Goal: Navigation & Orientation: Find specific page/section

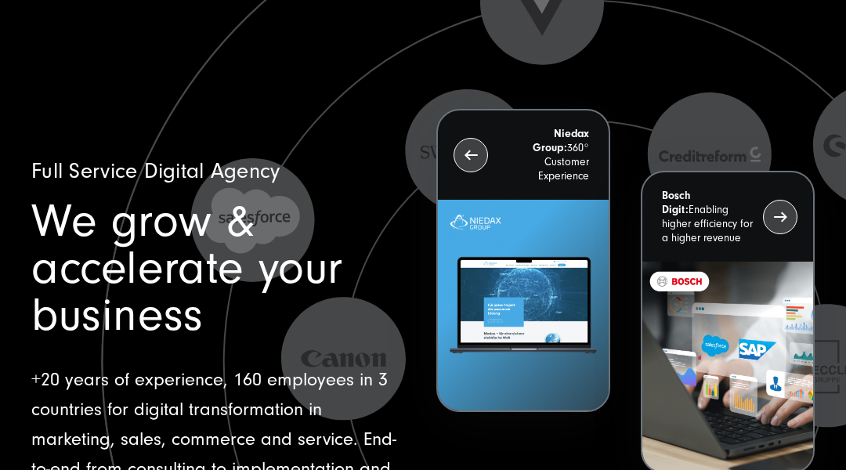
scroll to position [31, 0]
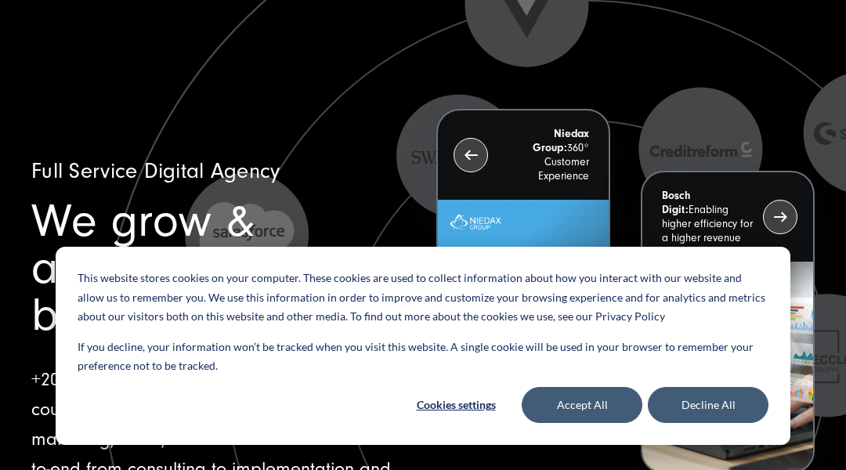
scroll to position [31, 0]
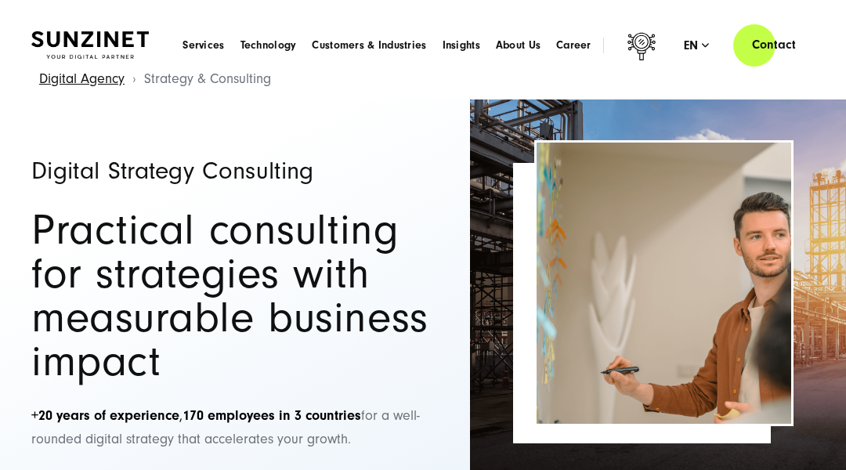
scroll to position [31, 0]
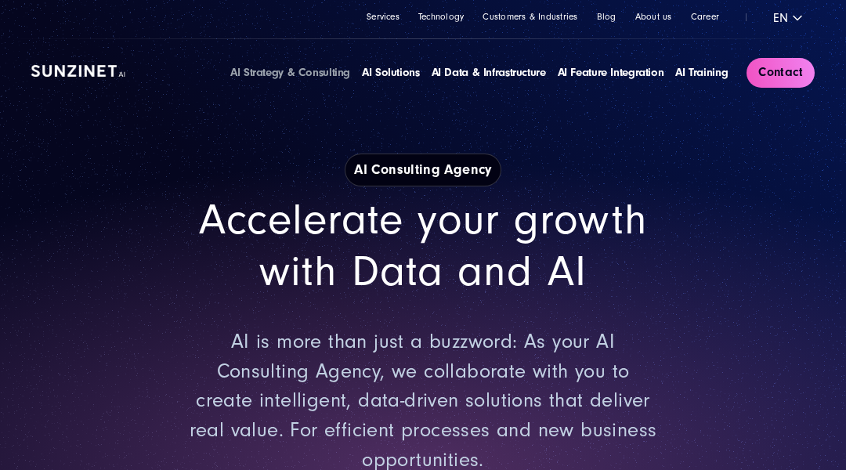
click at [78, 78] on link at bounding box center [78, 72] width 94 height 17
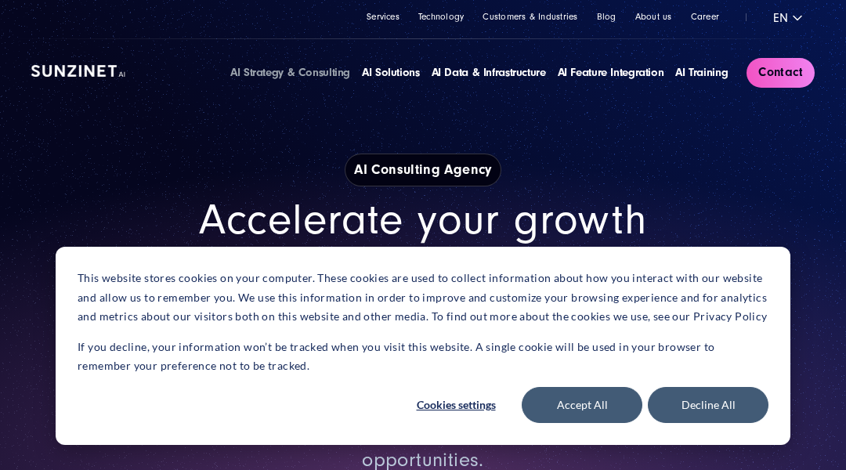
scroll to position [3, 0]
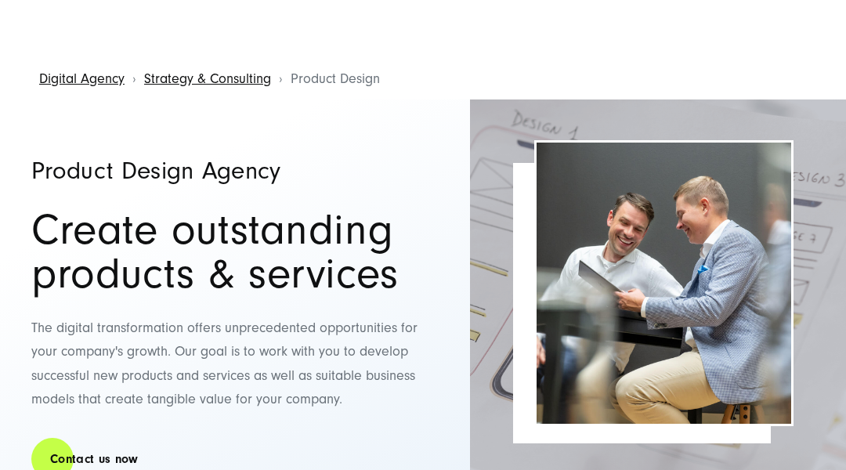
scroll to position [31, 0]
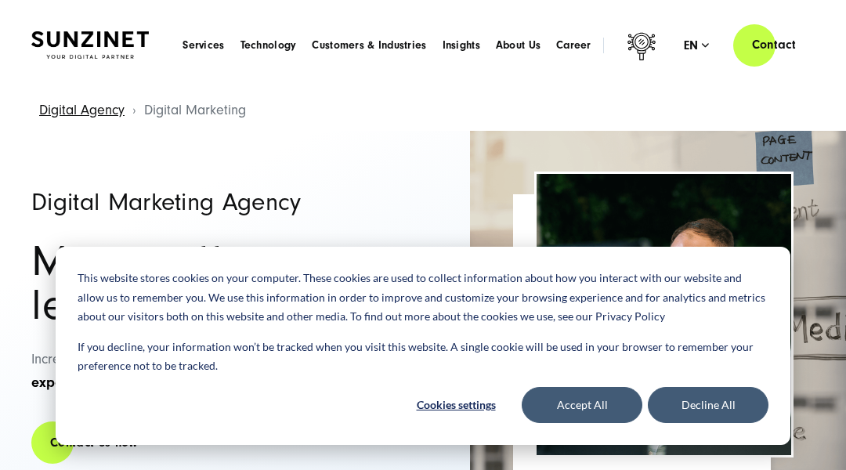
click at [78, 78] on header "Smart Search AI Here you can ask a specific question about our agency and our s…" at bounding box center [423, 45] width 846 height 90
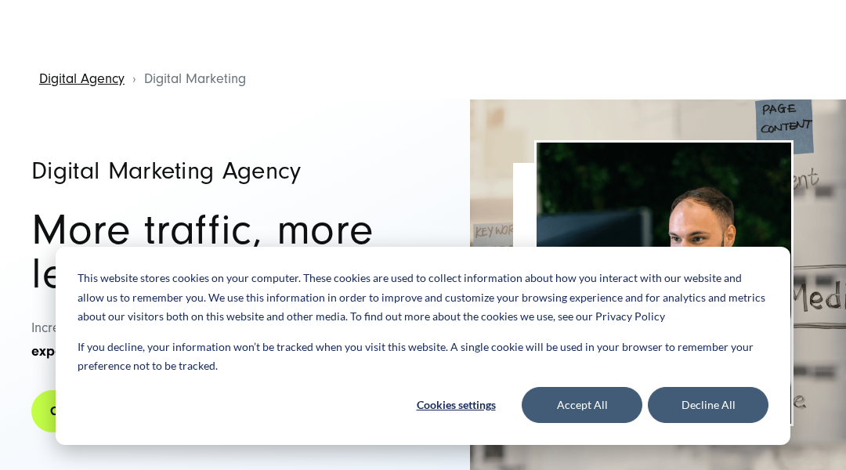
scroll to position [31, 0]
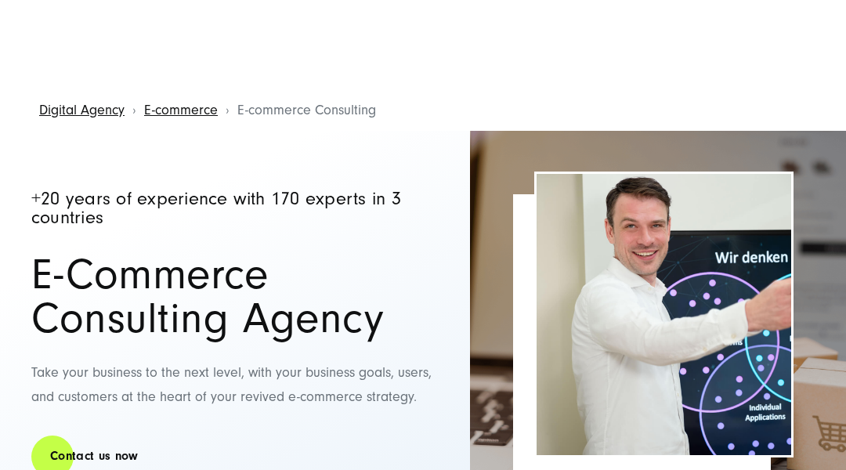
scroll to position [31, 0]
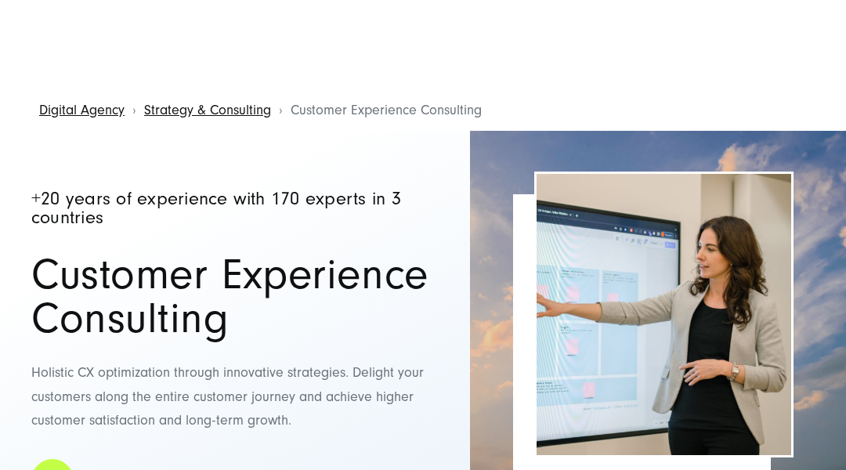
scroll to position [31, 0]
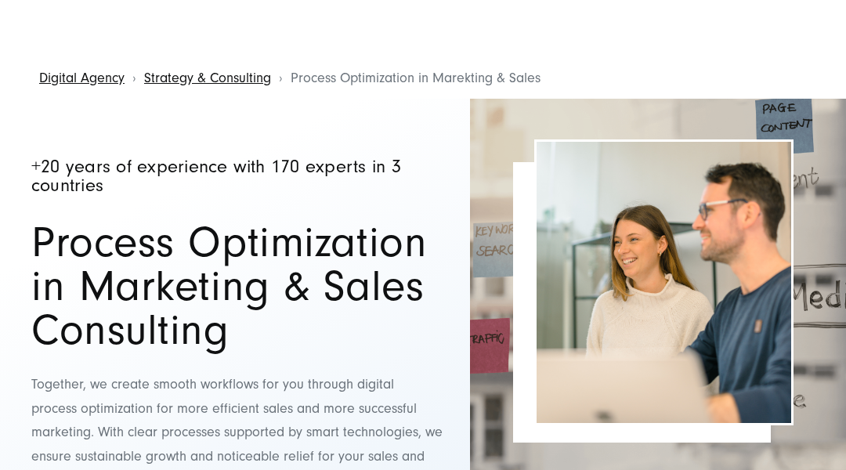
scroll to position [31, 0]
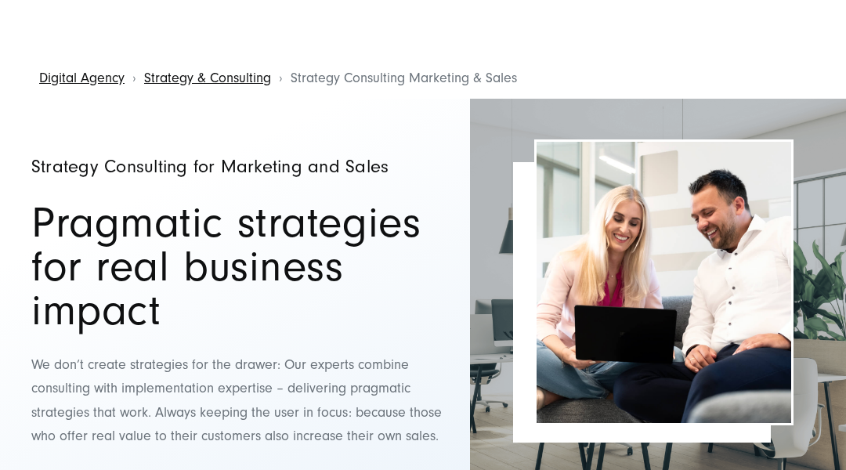
scroll to position [31, 0]
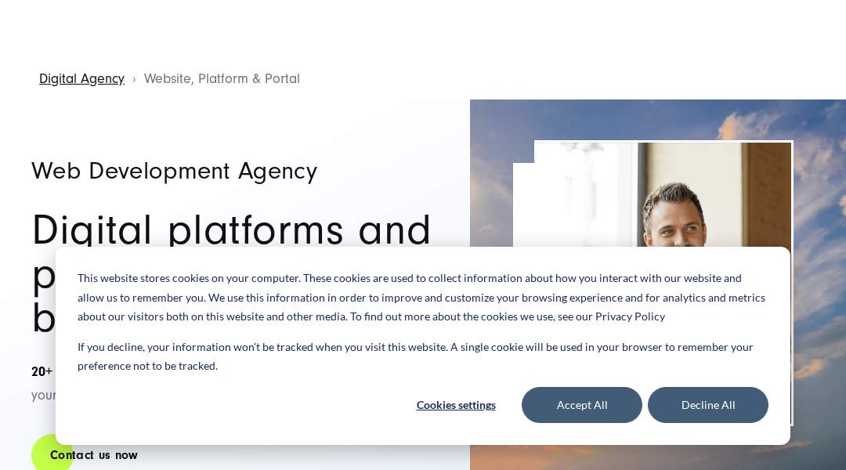
scroll to position [31, 0]
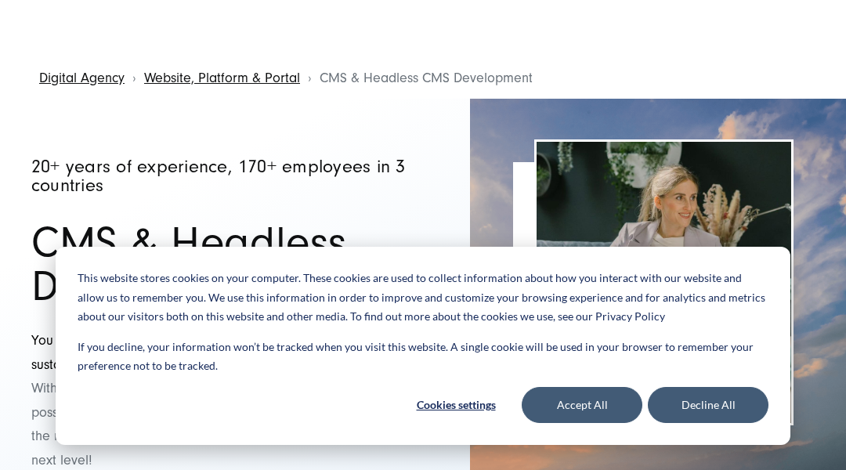
scroll to position [31, 0]
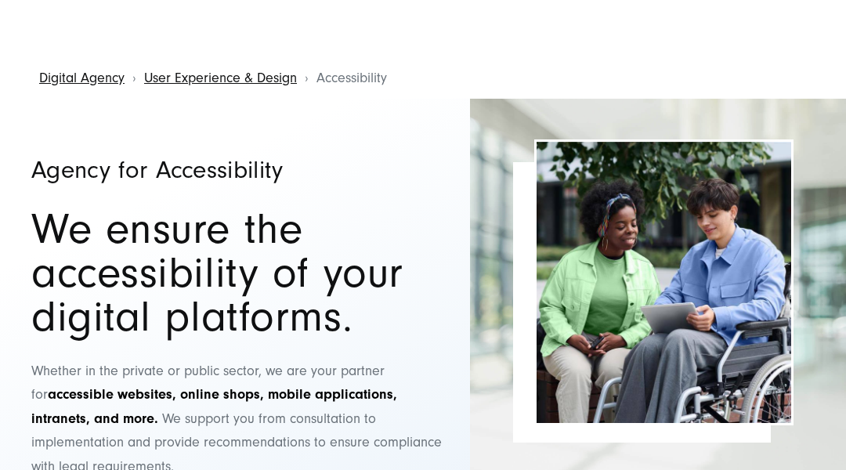
scroll to position [31, 0]
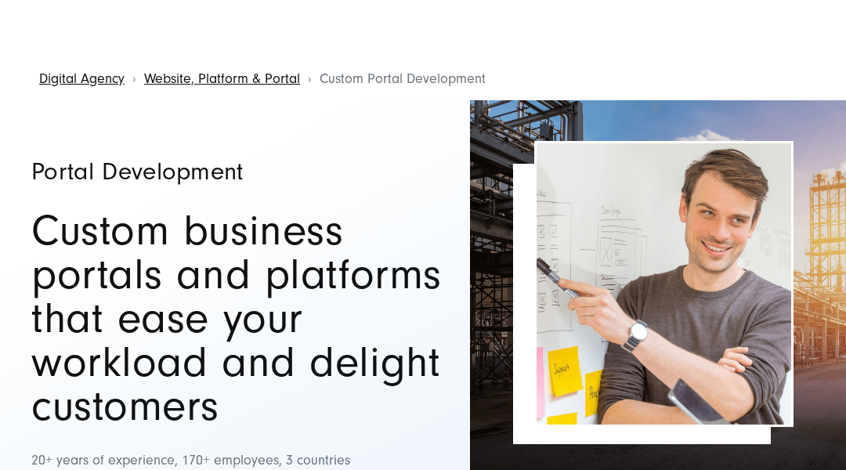
scroll to position [31, 0]
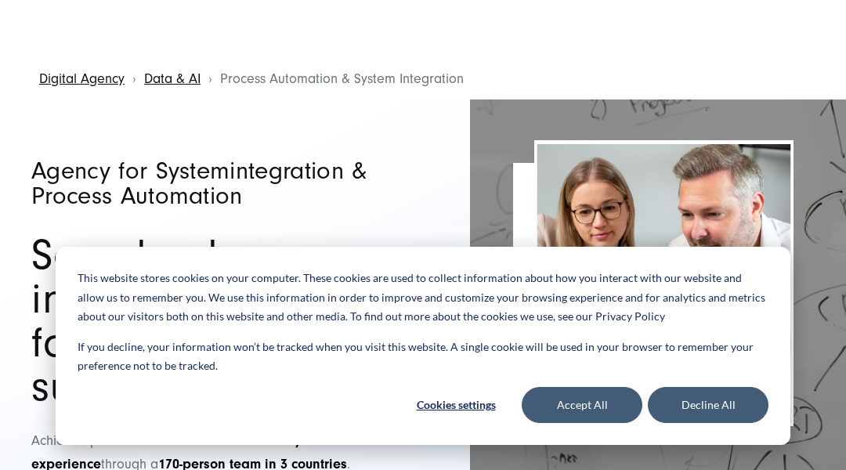
scroll to position [31, 0]
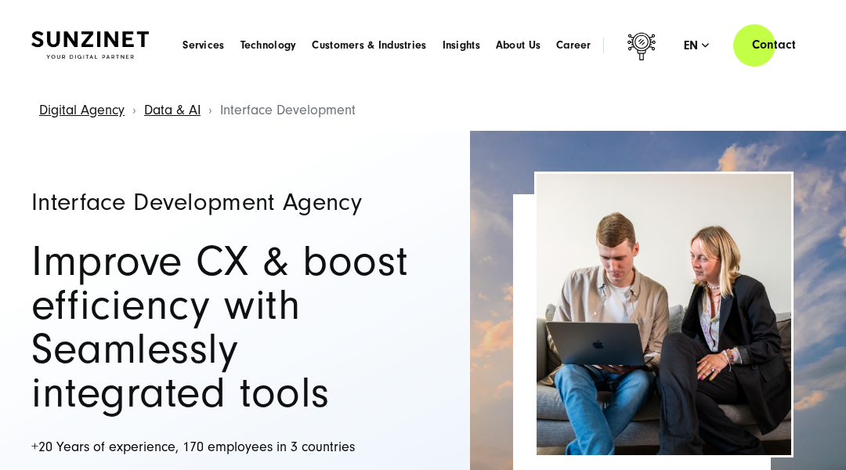
scroll to position [31, 0]
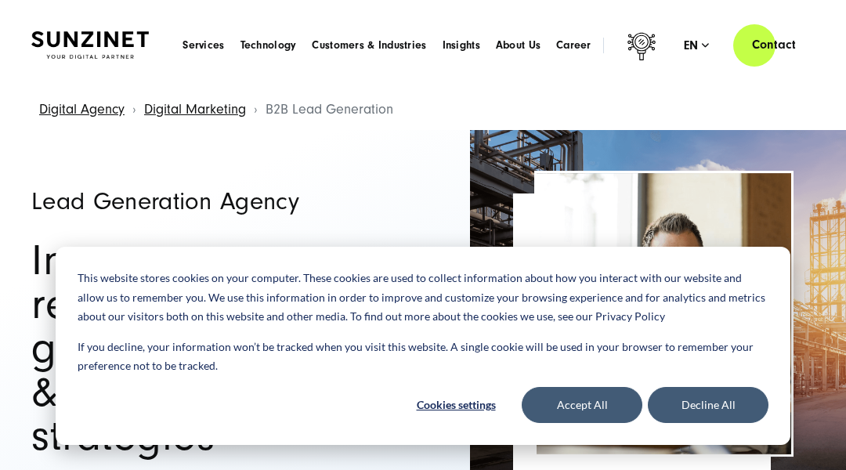
click at [78, 78] on header "Smart Search AI Here you can ask a specific question about our agency and our s…" at bounding box center [423, 45] width 846 height 90
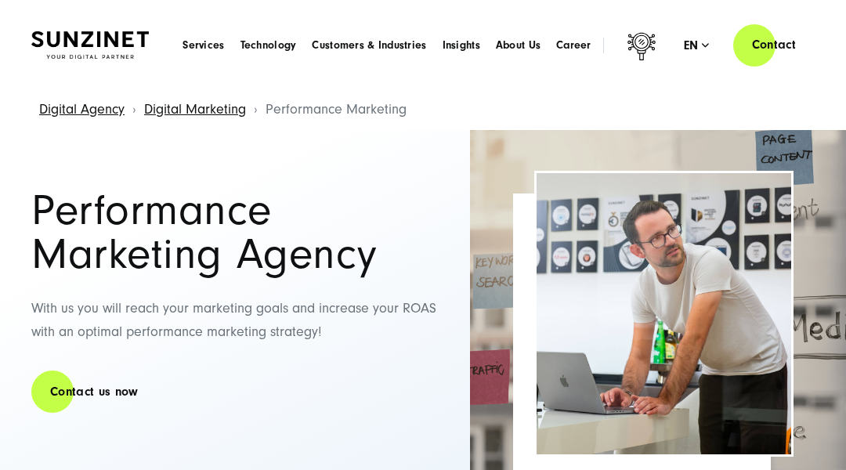
click at [78, 78] on header "Smart Search AI Here you can ask a specific question about our agency and our s…" at bounding box center [423, 45] width 846 height 90
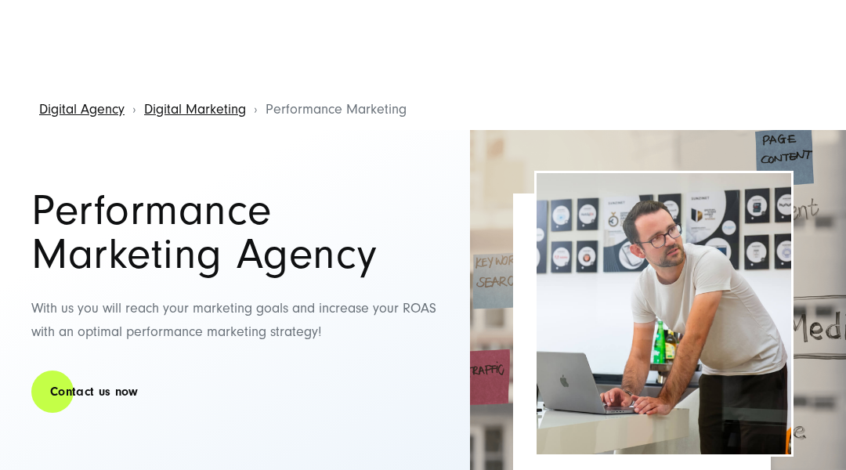
scroll to position [31, 0]
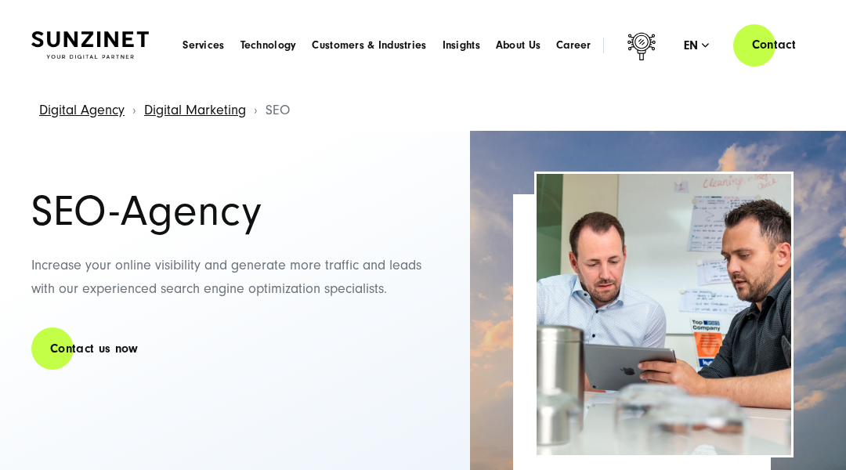
click at [78, 78] on header "Smart Search AI Here you can ask a specific question about our agency and our s…" at bounding box center [423, 45] width 846 height 90
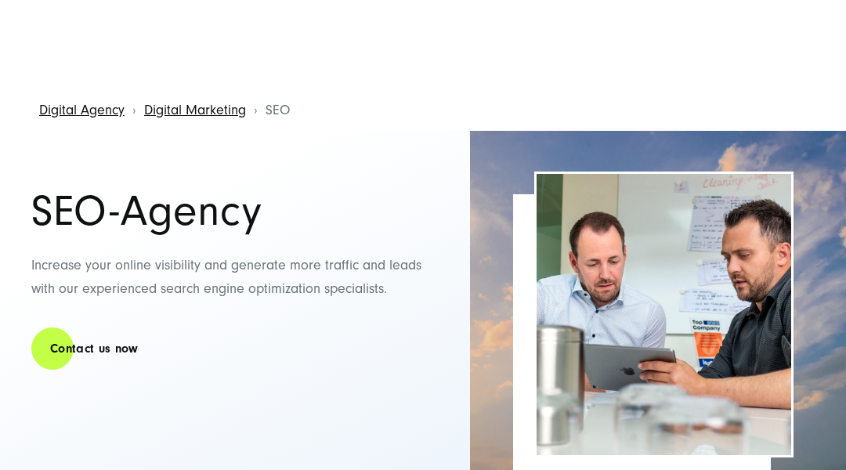
scroll to position [31, 0]
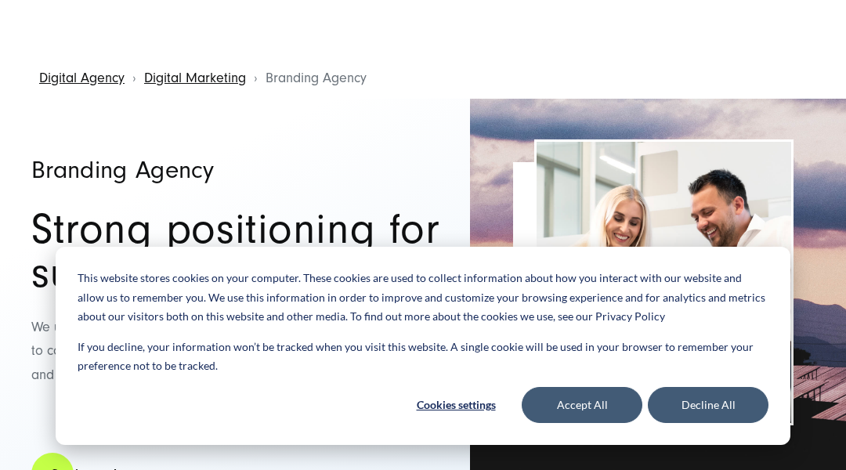
scroll to position [31, 0]
